Goal: Entertainment & Leisure: Consume media (video, audio)

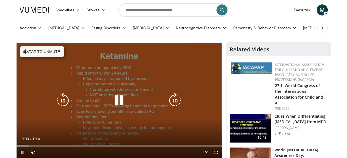
scroll to position [28, 0]
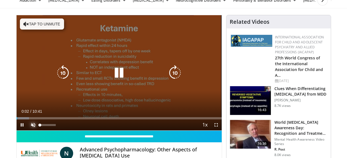
click at [35, 125] on span "Video Player" at bounding box center [33, 124] width 11 height 11
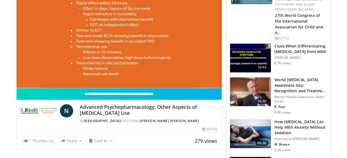
scroll to position [83, 0]
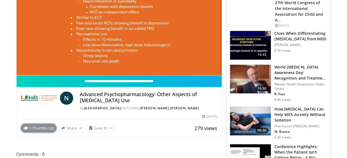
click at [36, 127] on link "1 Thumbs Up" at bounding box center [38, 127] width 35 height 9
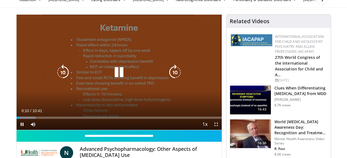
scroll to position [28, 0]
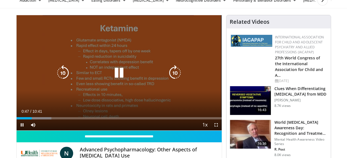
click at [118, 71] on icon "Video Player" at bounding box center [118, 72] width 15 height 15
